Goal: Check status

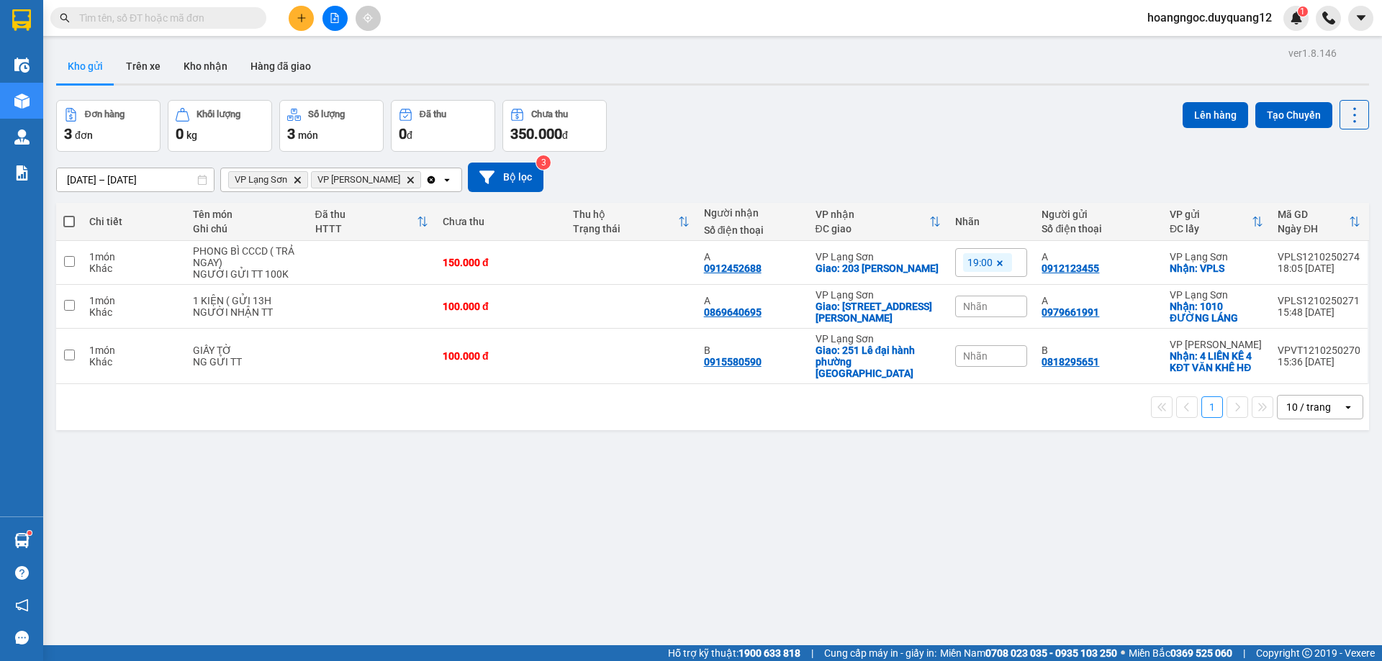
click at [218, 17] on input "text" at bounding box center [164, 18] width 170 height 16
paste input "0818295651"
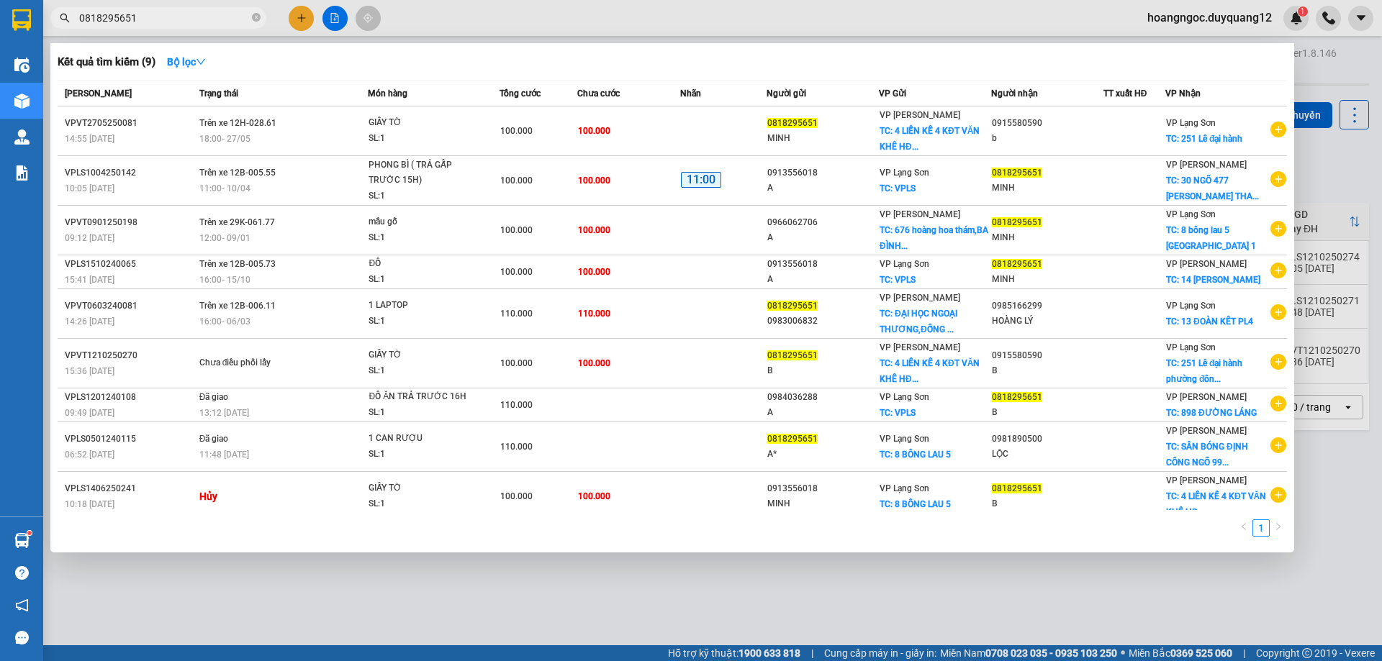
type input "0818295651"
click at [1317, 79] on div at bounding box center [691, 330] width 1382 height 661
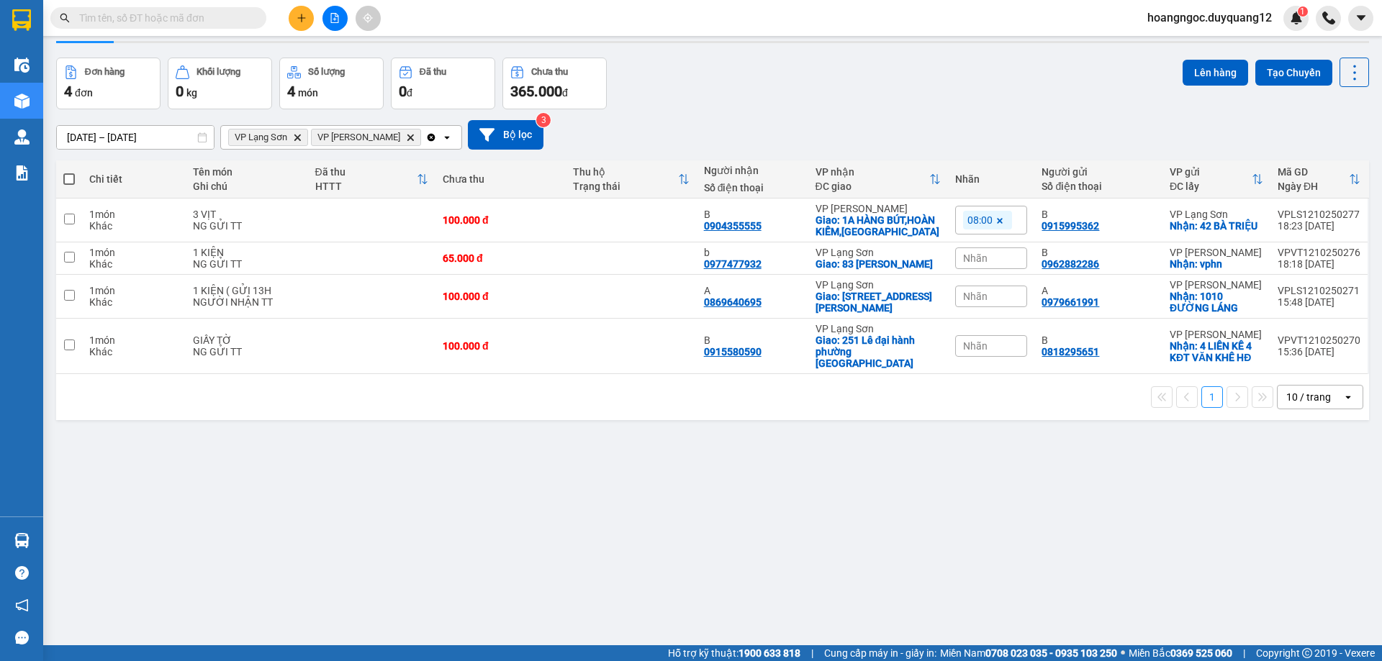
scroll to position [66, 0]
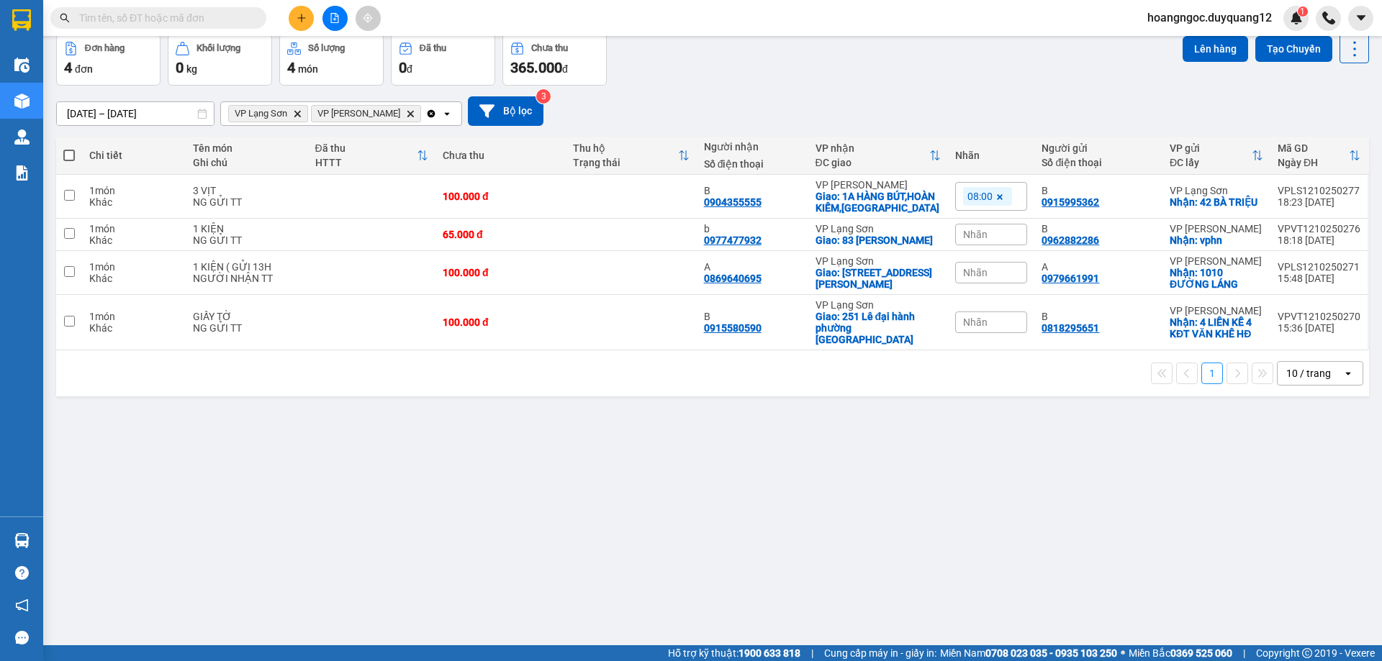
click at [523, 514] on div "ver 1.8.146 Kho gửi Trên xe Kho nhận Hàng đã giao Đơn hàng 4 đơn Khối lượng 0 k…" at bounding box center [712, 307] width 1324 height 661
